Goal: Task Accomplishment & Management: Use online tool/utility

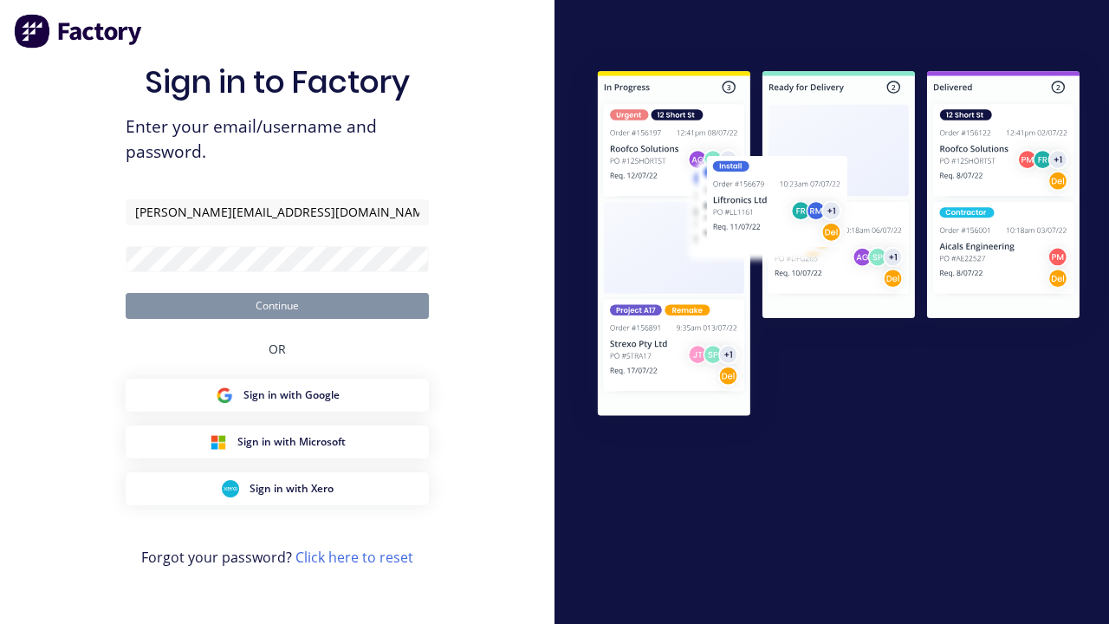
type input "[PERSON_NAME][EMAIL_ADDRESS][DOMAIN_NAME]"
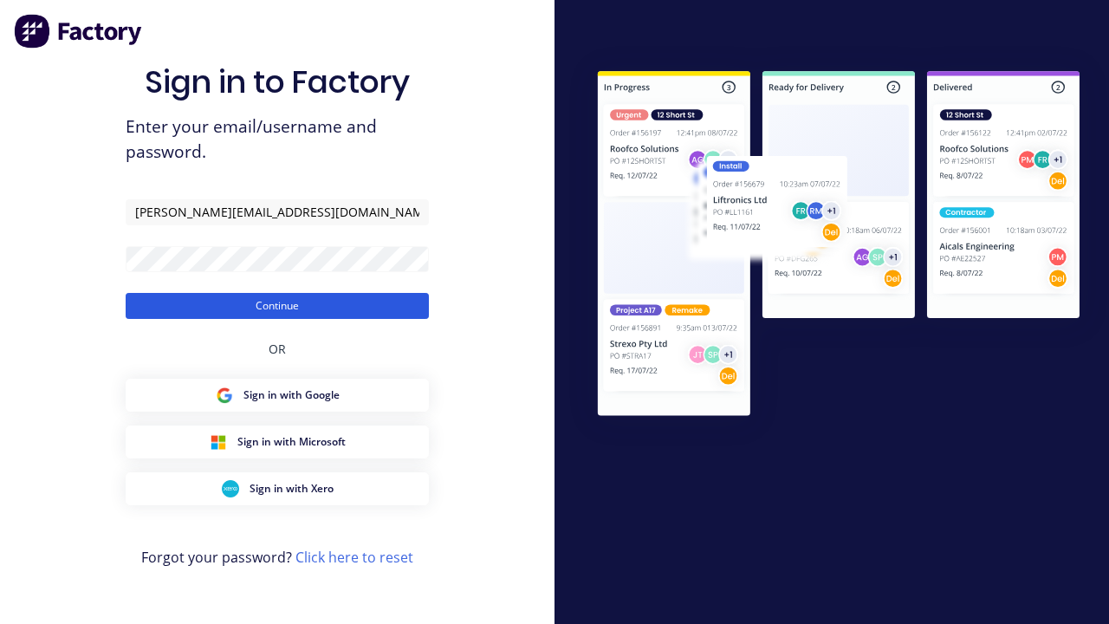
click at [277, 305] on button "Continue" at bounding box center [277, 306] width 303 height 26
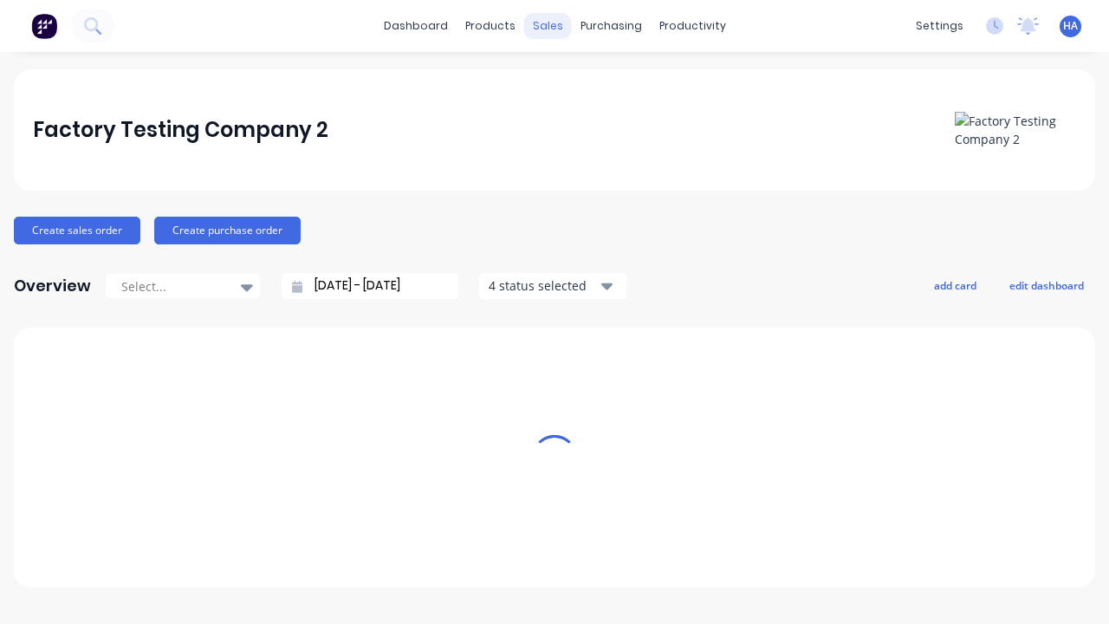
click at [548, 26] on div "sales" at bounding box center [548, 26] width 48 height 26
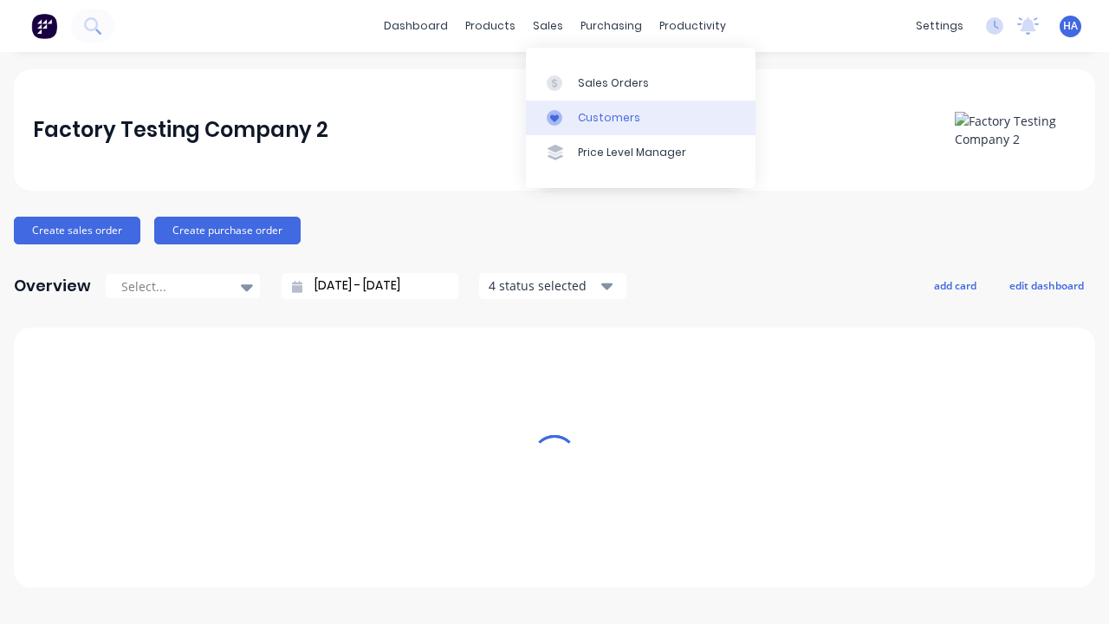
click at [640, 117] on link "Customers" at bounding box center [641, 117] width 230 height 35
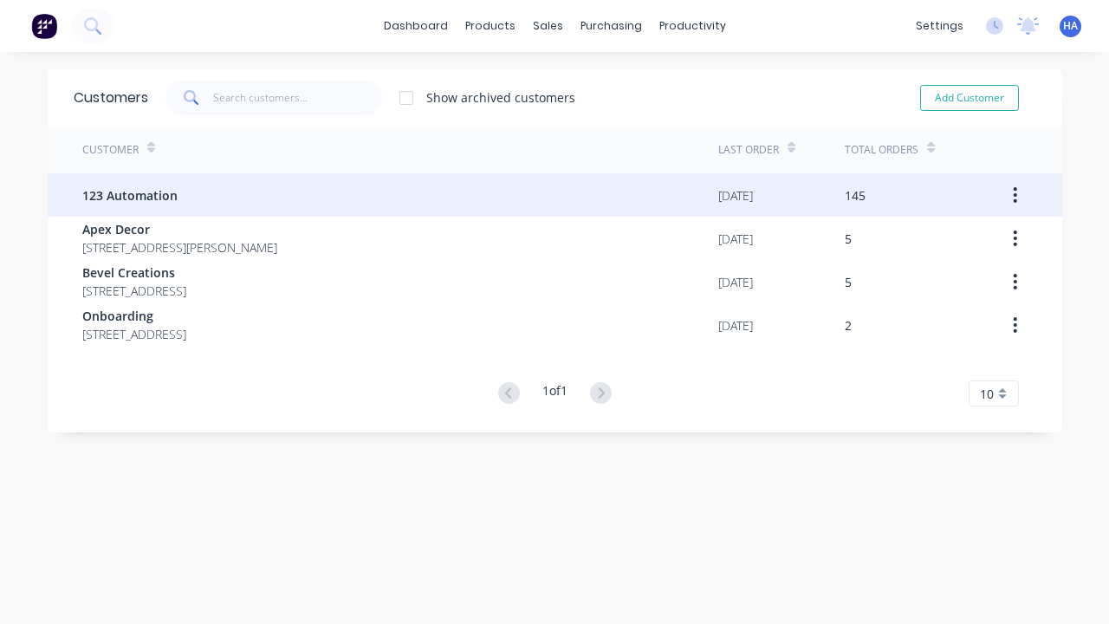
click at [128, 195] on span "123 Automation" at bounding box center [129, 195] width 95 height 18
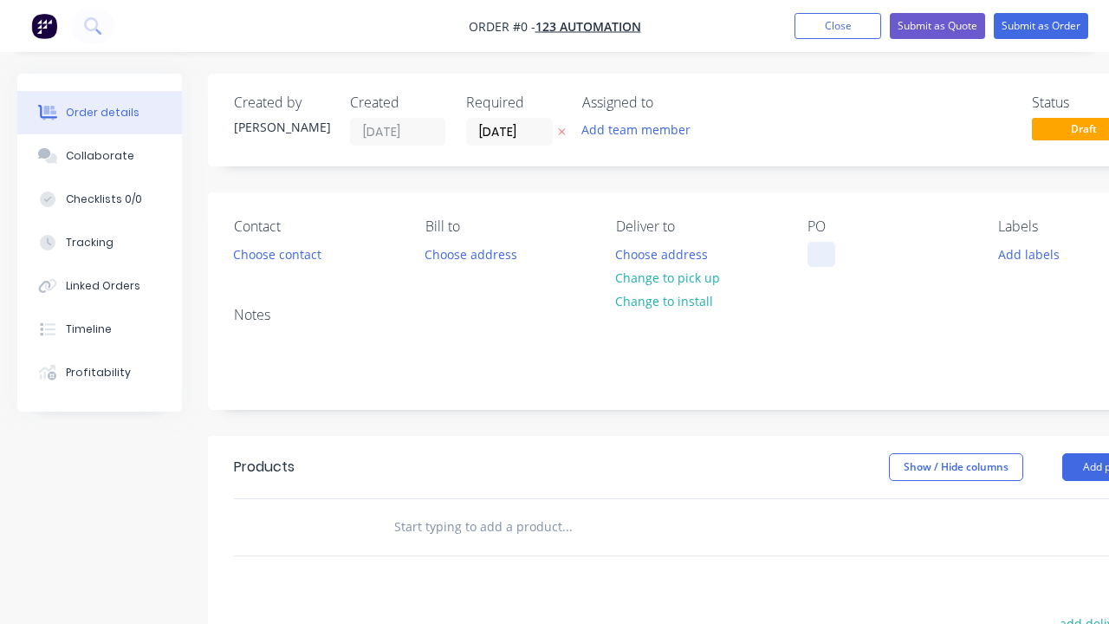
click at [820, 254] on div at bounding box center [821, 254] width 28 height 25
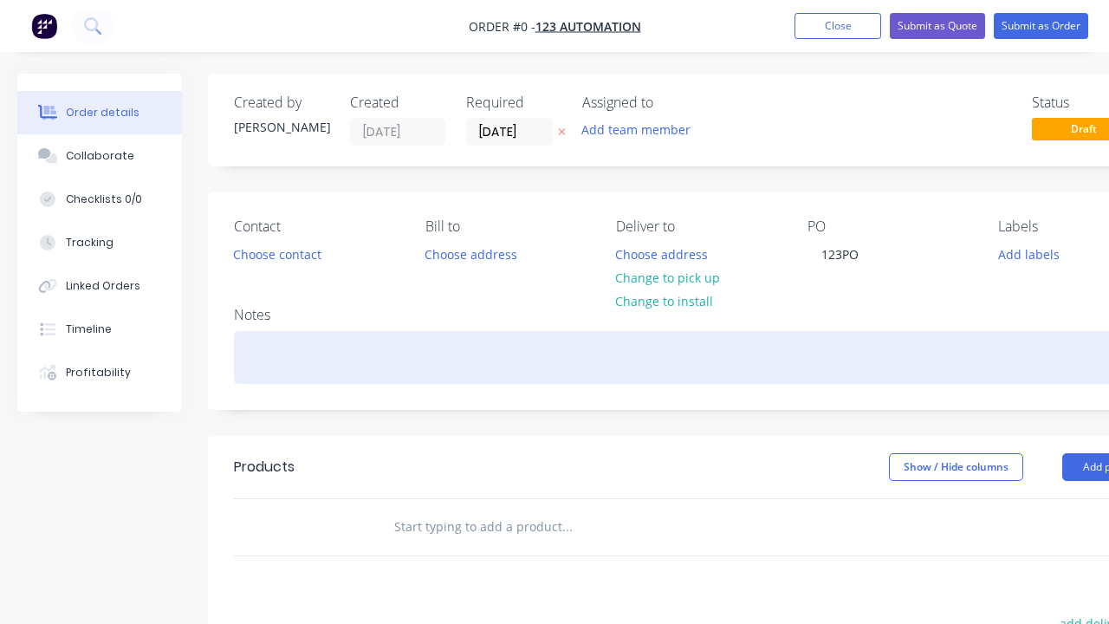
click at [645, 357] on div "Order details Collaborate Checklists 0/0 Tracking Linked Orders Timeline Profit…" at bounding box center [602, 536] width 1205 height 924
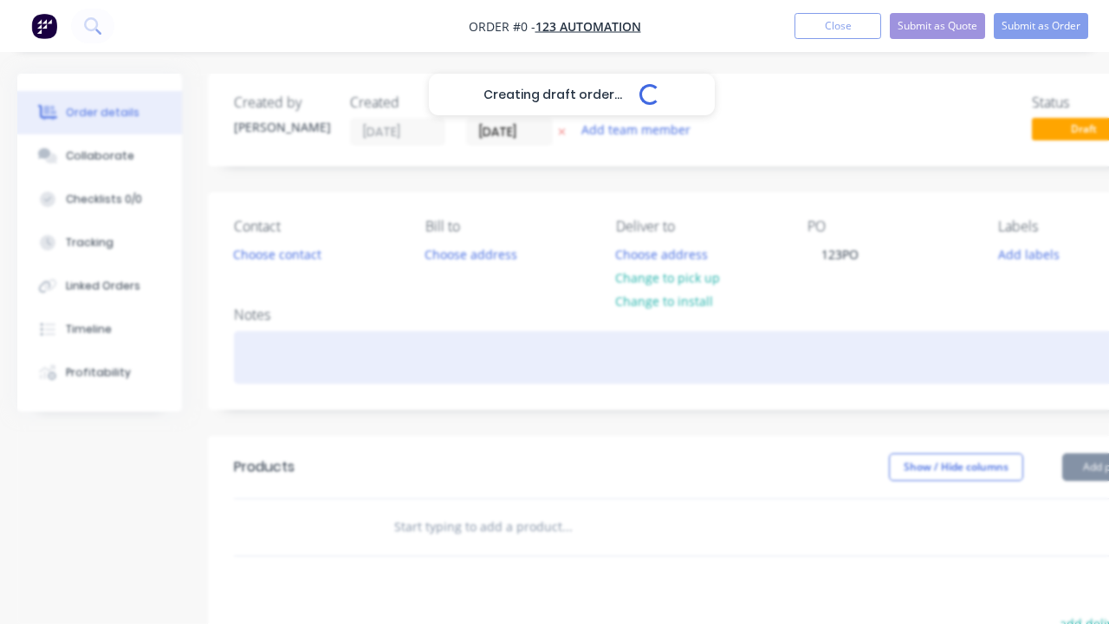
scroll to position [0, 53]
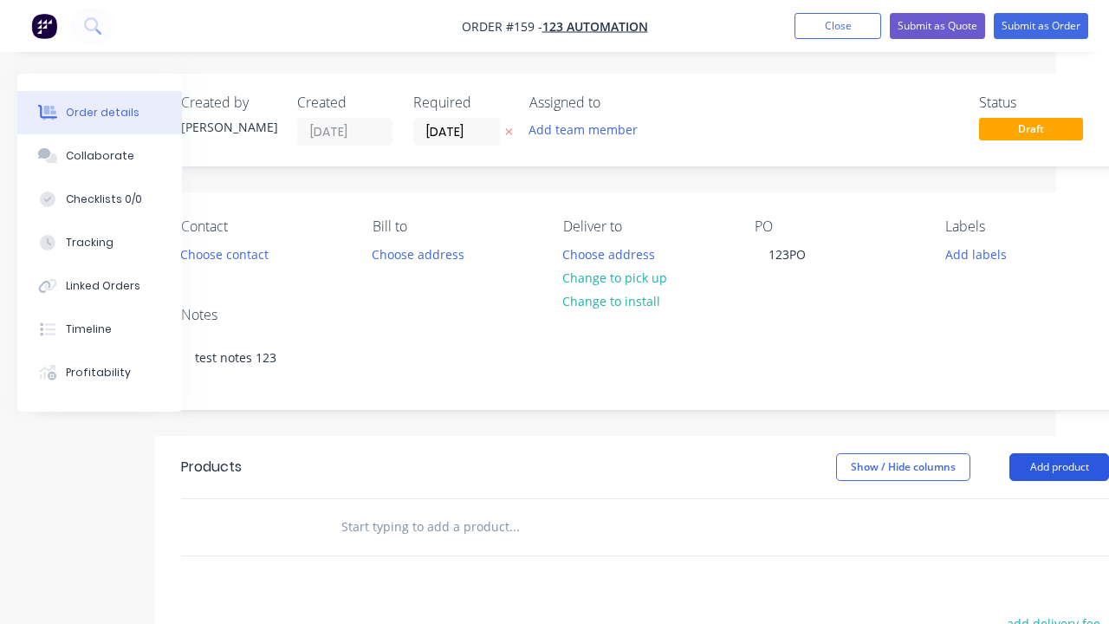
click at [1059, 466] on button "Add product" at bounding box center [1059, 467] width 100 height 28
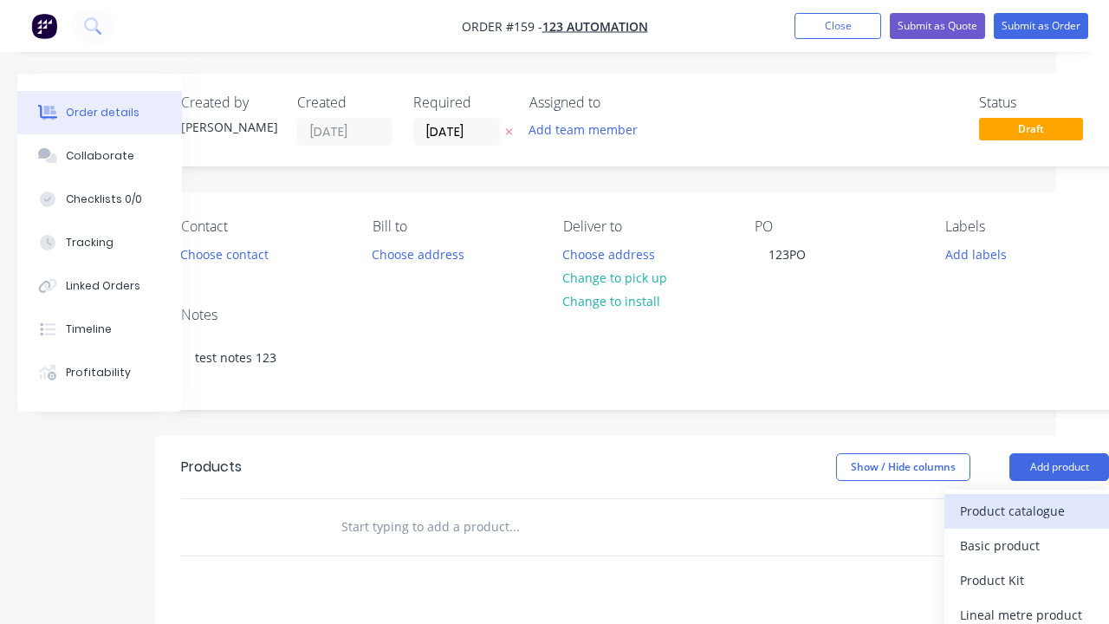
click at [1027, 510] on div "Product catalogue" at bounding box center [1026, 510] width 133 height 25
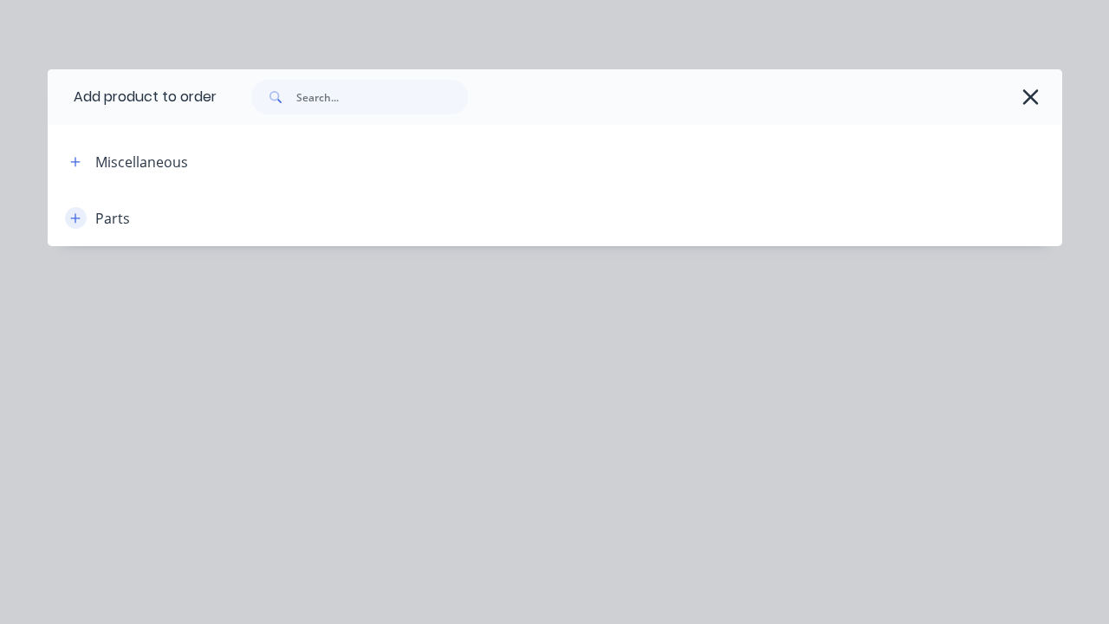
click at [75, 217] on icon "button" at bounding box center [75, 218] width 10 height 10
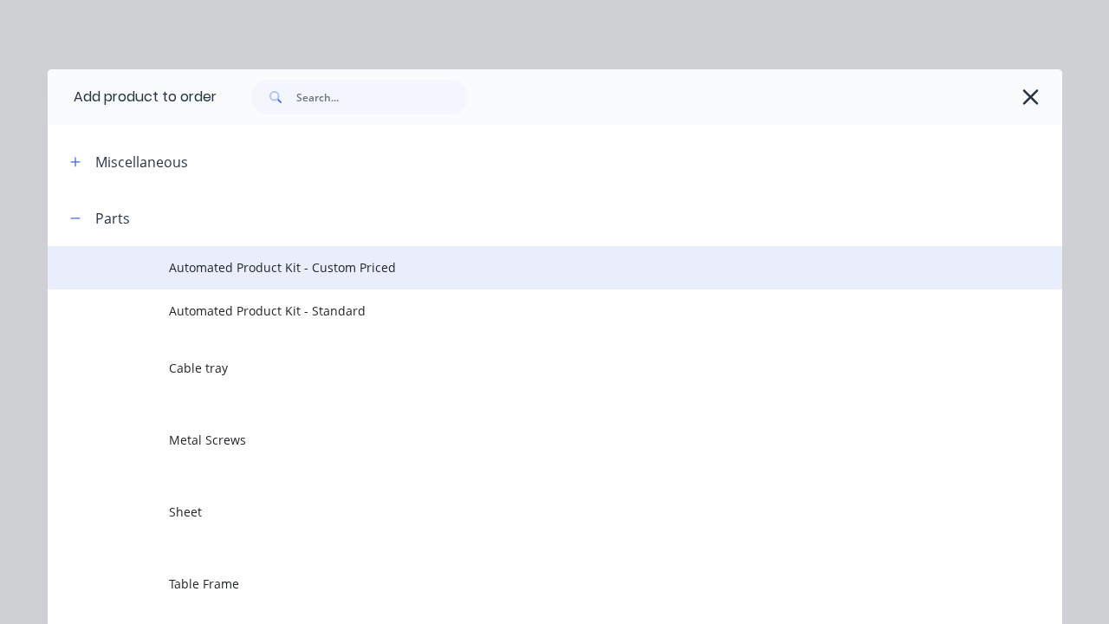
click at [526, 267] on span "Automated Product Kit - Custom Priced" at bounding box center [526, 267] width 714 height 18
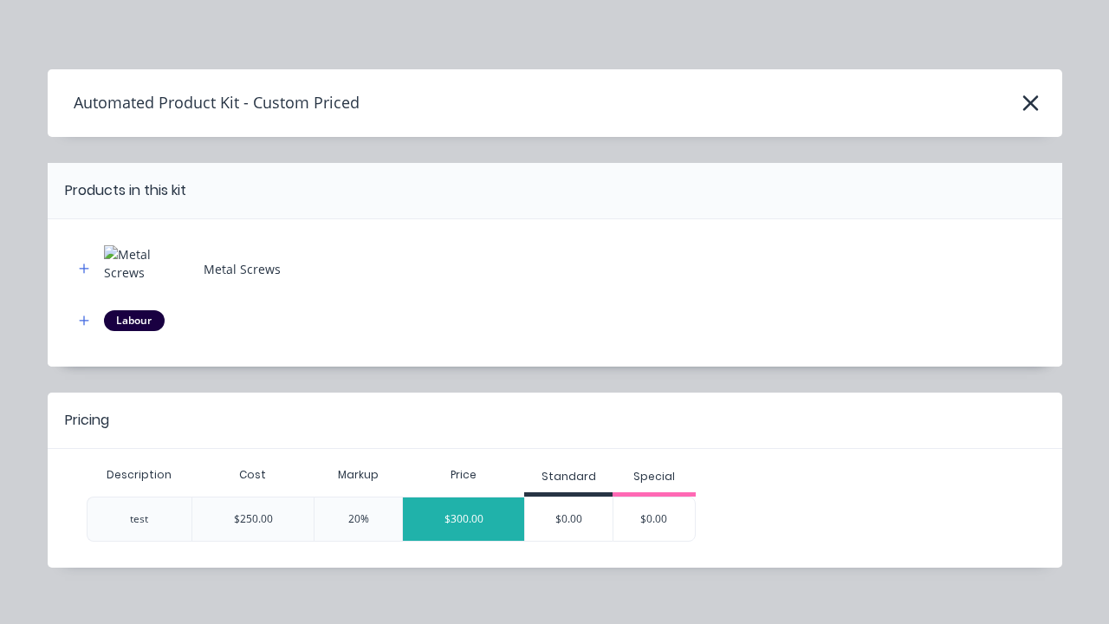
click at [463, 518] on div "$300.00" at bounding box center [463, 518] width 121 height 43
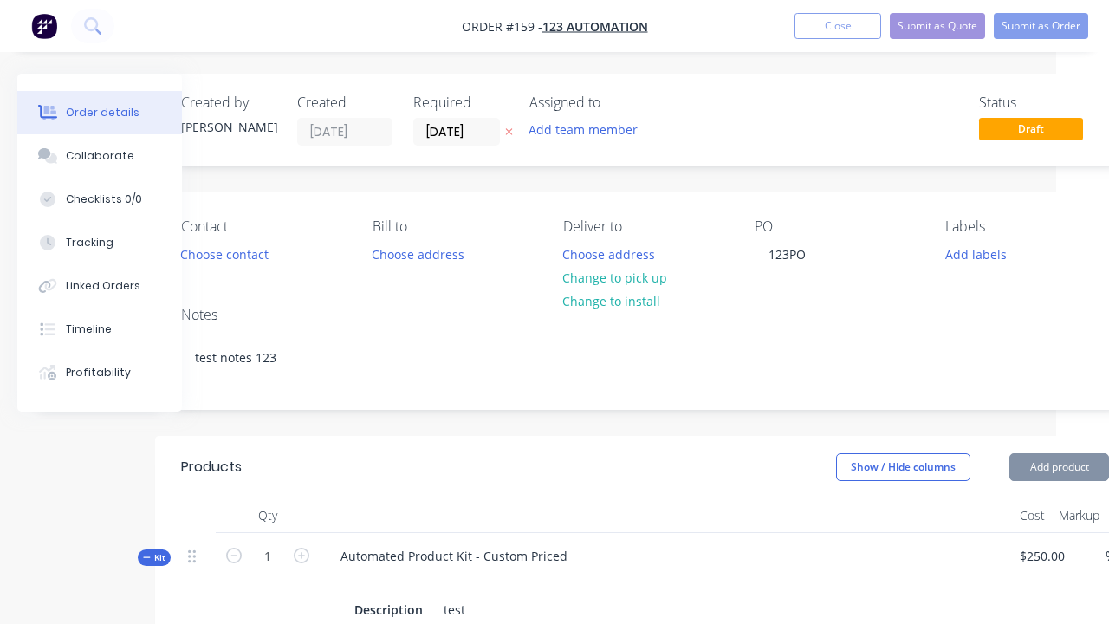
type input "20"
type input "$300.00"
